Goal: Transaction & Acquisition: Subscribe to service/newsletter

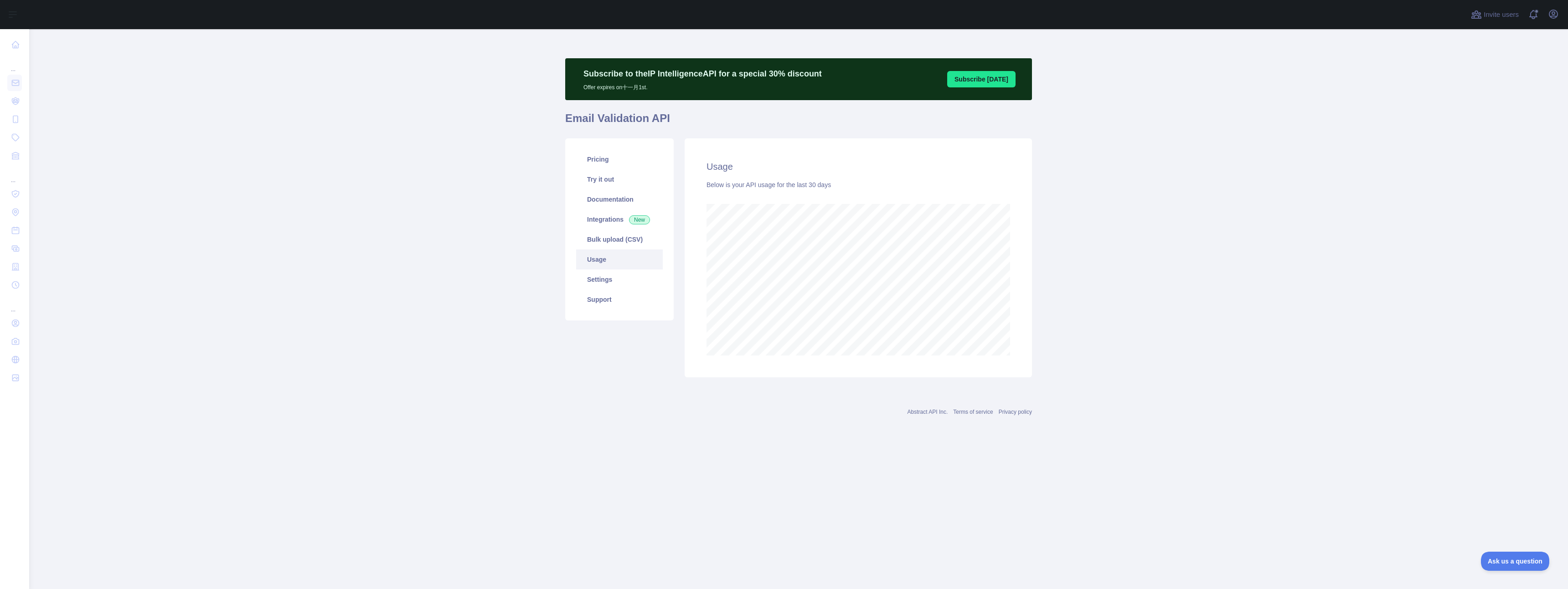
scroll to position [560, 1538]
click at [337, 271] on main "Subscribe to the IP Intelligence API for a special 30 % discount Offer expires …" at bounding box center [798, 309] width 1538 height 560
click at [350, 228] on main "Subscribe to the IP Intelligence API for a special 30 % discount Offer expires …" at bounding box center [798, 309] width 1538 height 560
click at [355, 224] on main "Subscribe to the IP Intelligence API for a special 30 % discount Offer expires …" at bounding box center [798, 309] width 1538 height 560
